Goal: Information Seeking & Learning: Learn about a topic

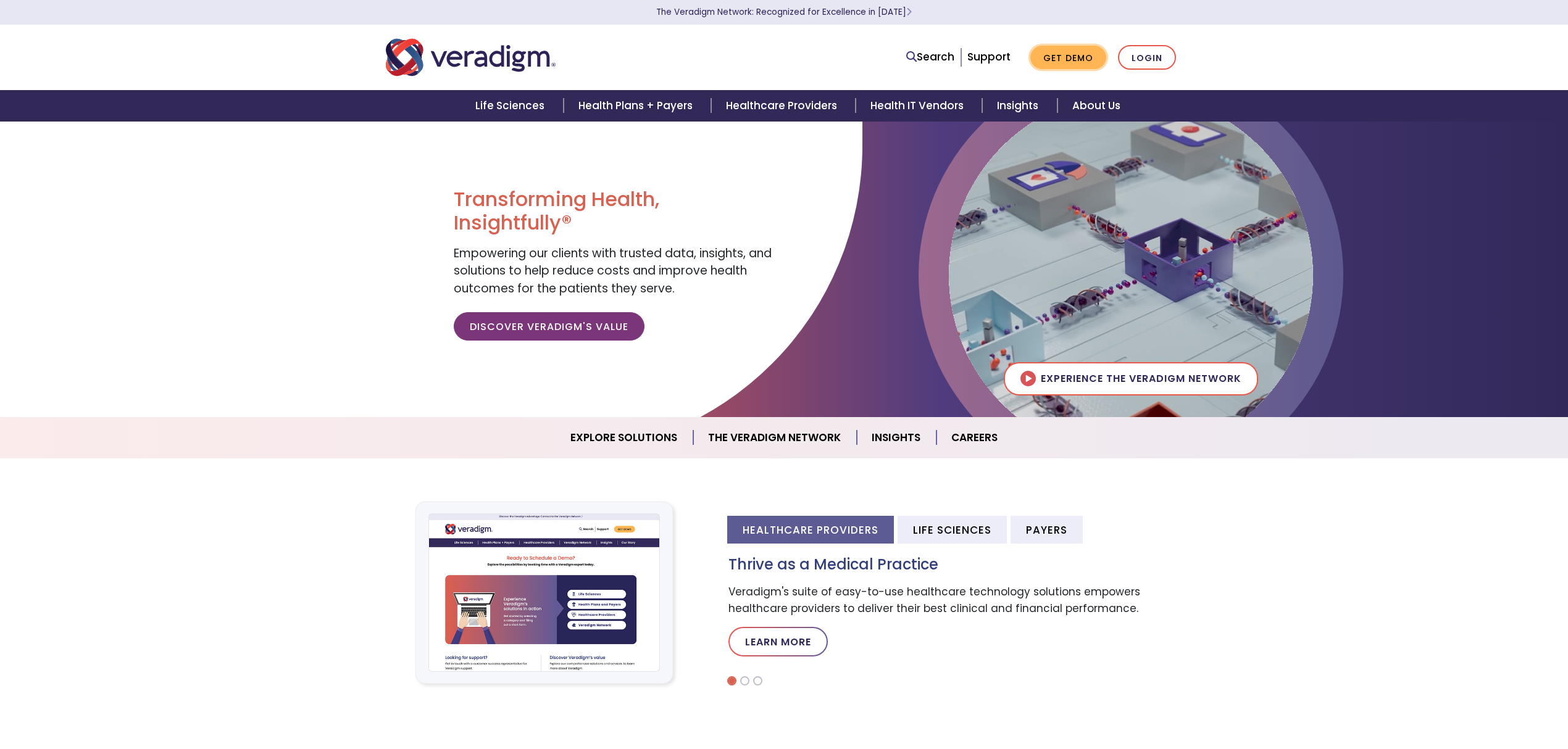
click at [1077, 58] on link "Get Demo" at bounding box center [1068, 57] width 76 height 24
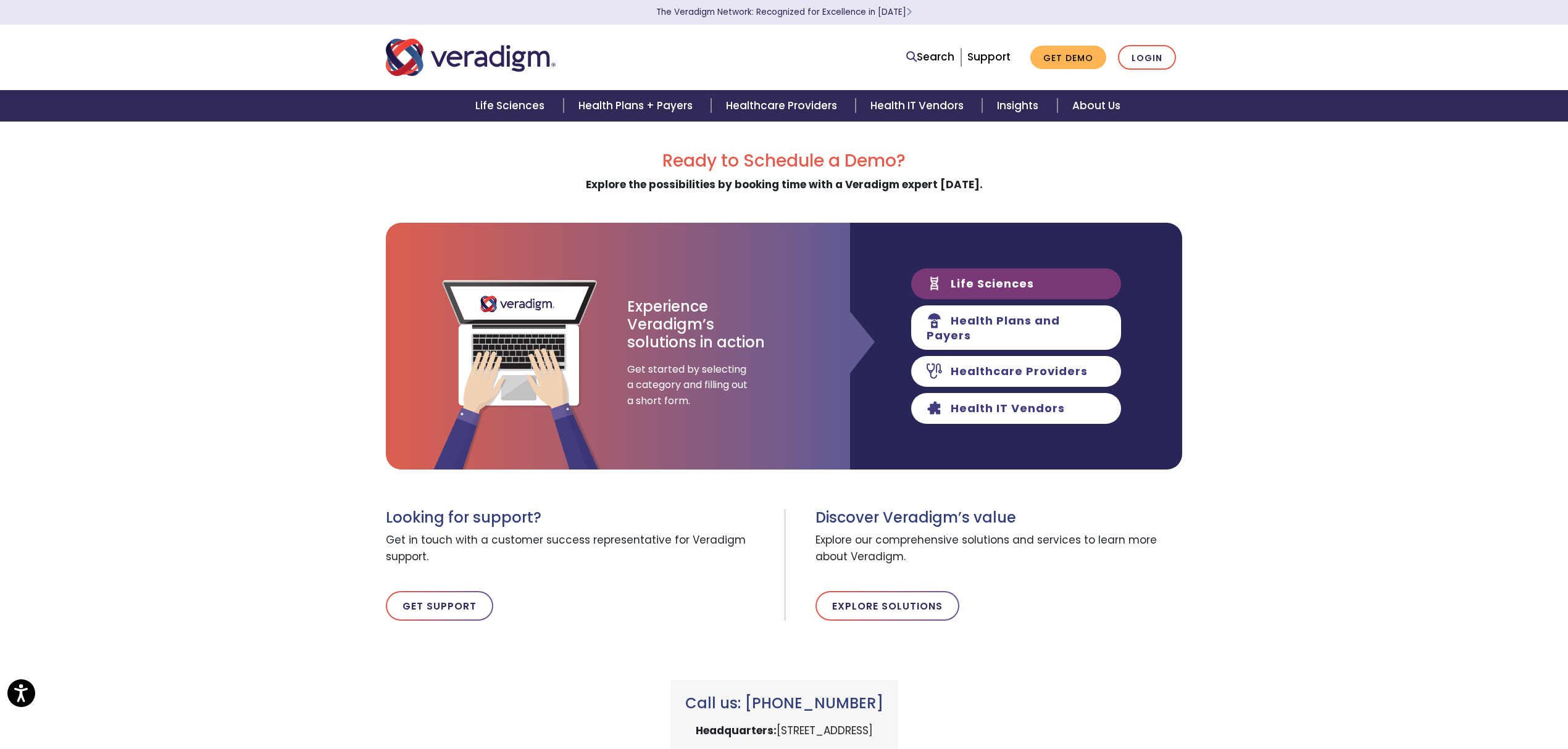
click at [934, 292] on link "Life Sciences" at bounding box center [1016, 284] width 210 height 31
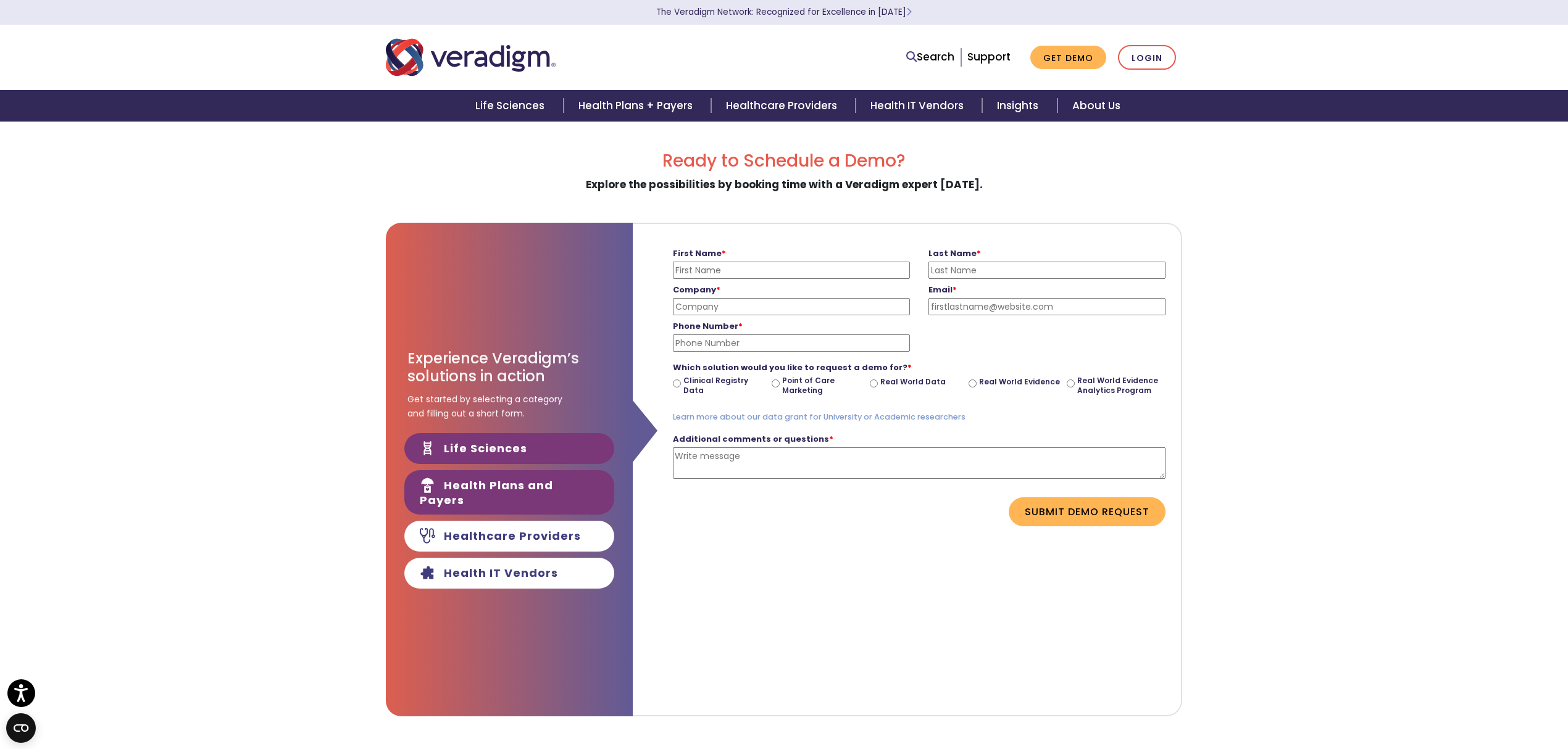
click at [569, 496] on link "Health Plans and Payers" at bounding box center [510, 492] width 210 height 44
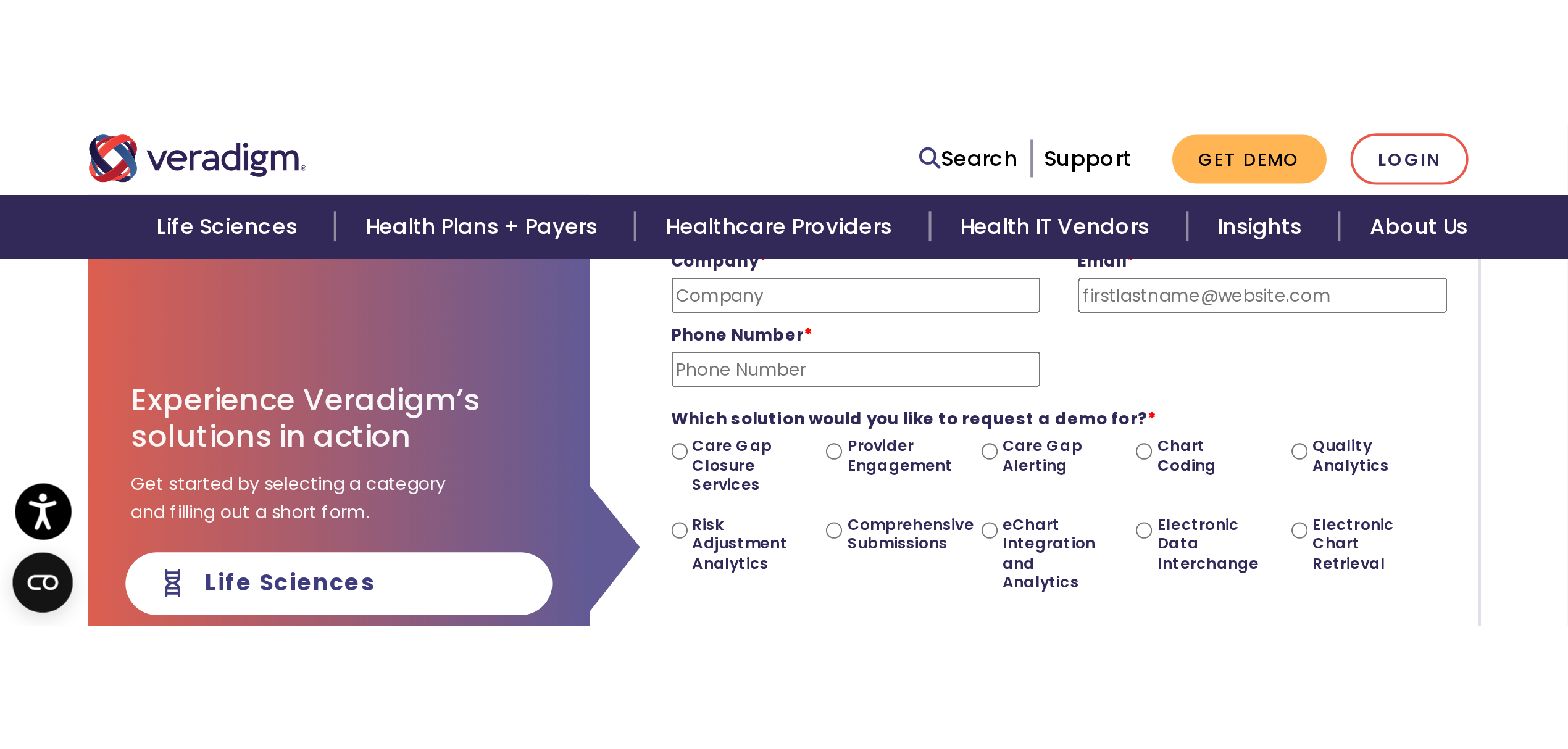
scroll to position [223, 0]
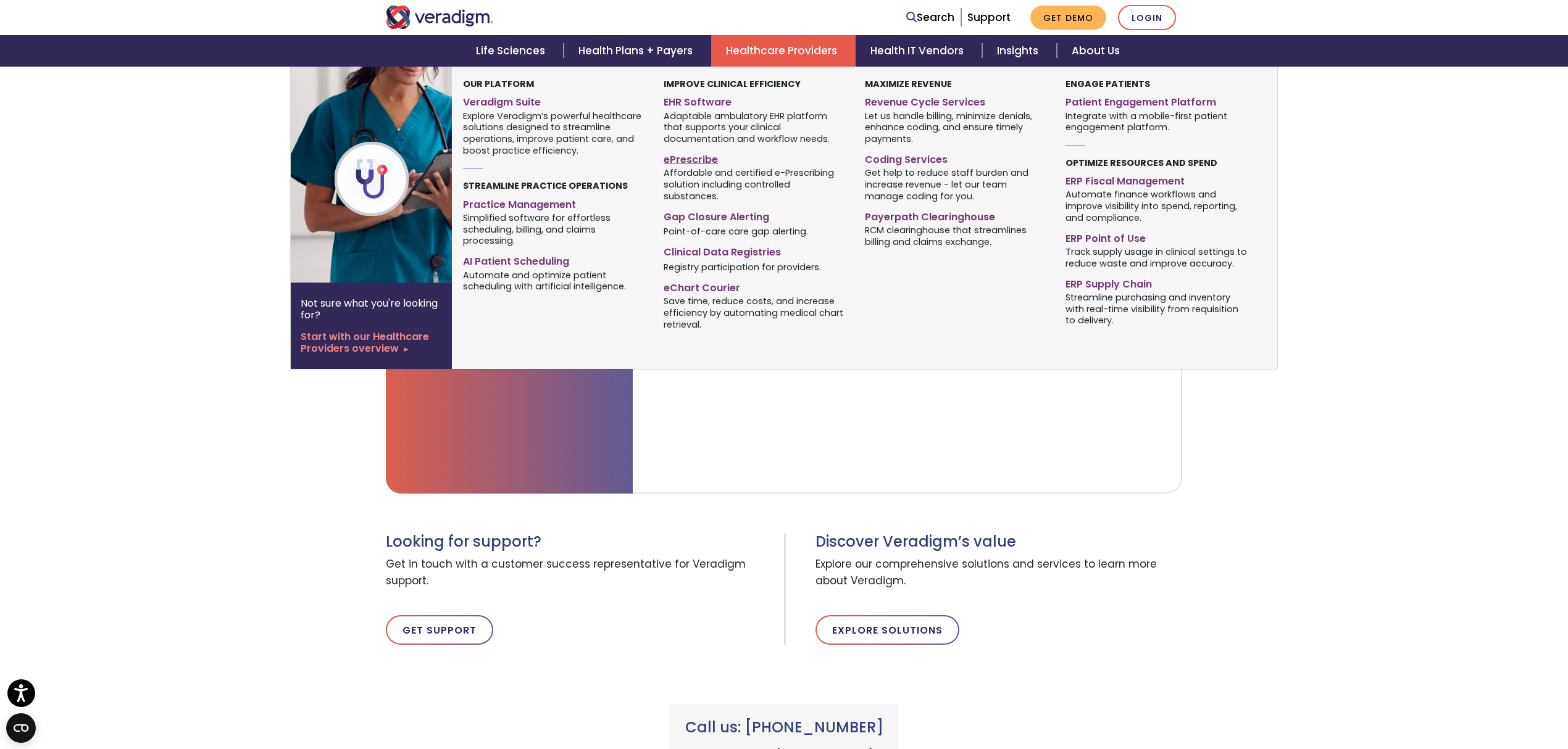
click at [696, 156] on link "ePrescribe" at bounding box center [754, 157] width 182 height 18
